Goal: Information Seeking & Learning: Learn about a topic

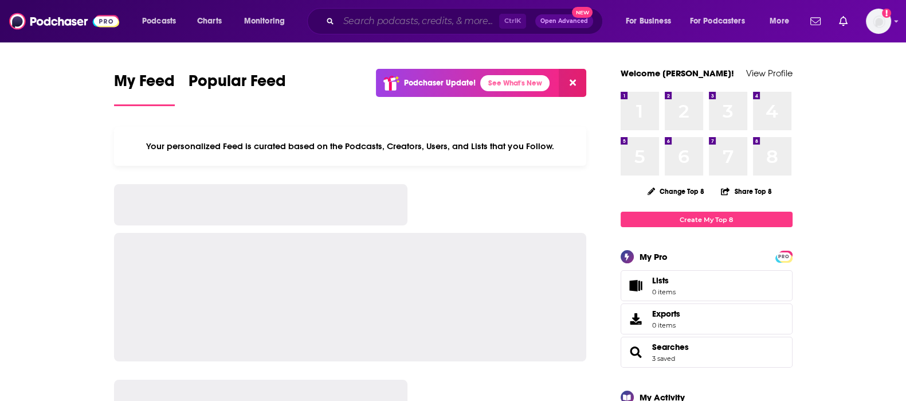
click at [429, 24] on input "Search podcasts, credits, & more..." at bounding box center [419, 21] width 160 height 18
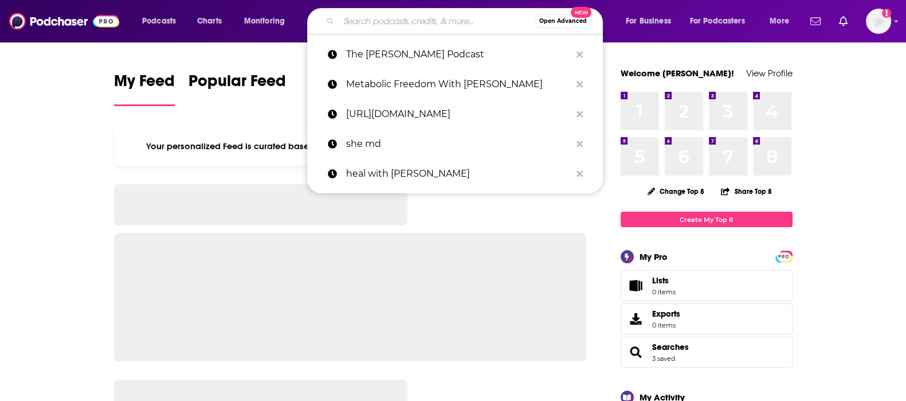
paste input "[PERSON_NAME] Podcast, The"
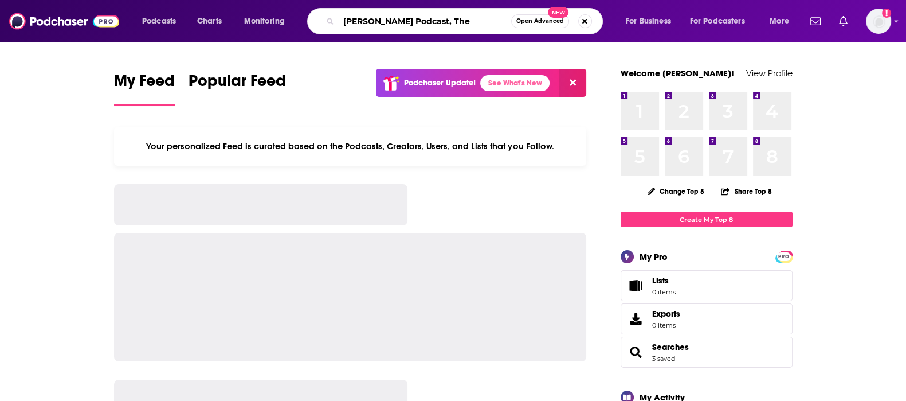
type input "[PERSON_NAME] Podcast, The"
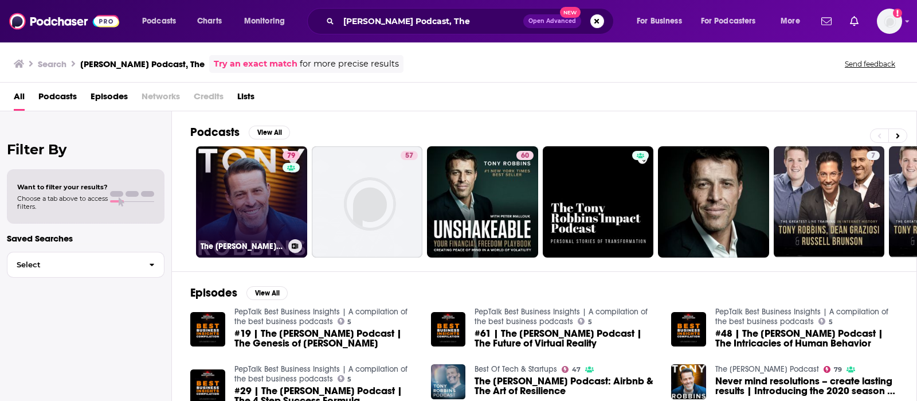
click at [261, 221] on link "79 The [PERSON_NAME] Podcast" at bounding box center [251, 201] width 111 height 111
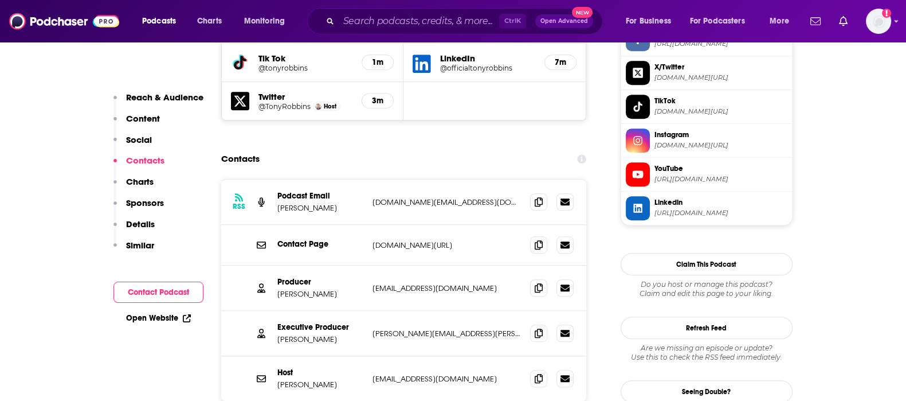
scroll to position [1145, 0]
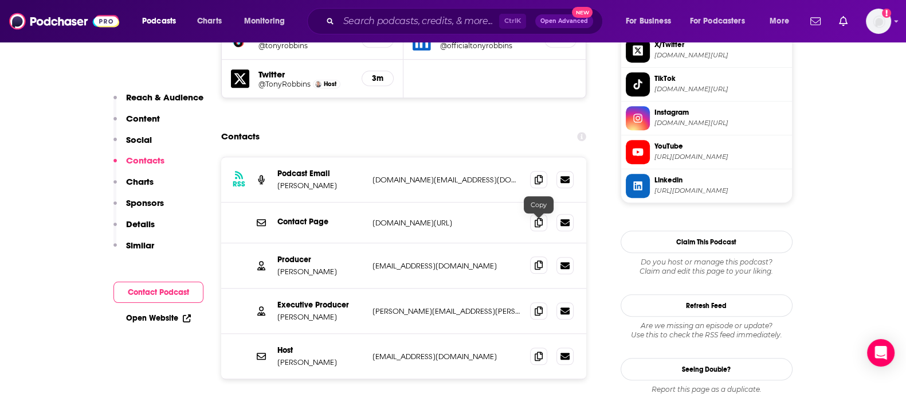
click at [532, 256] on span at bounding box center [538, 264] width 17 height 17
